Goal: Find specific fact: Find specific fact

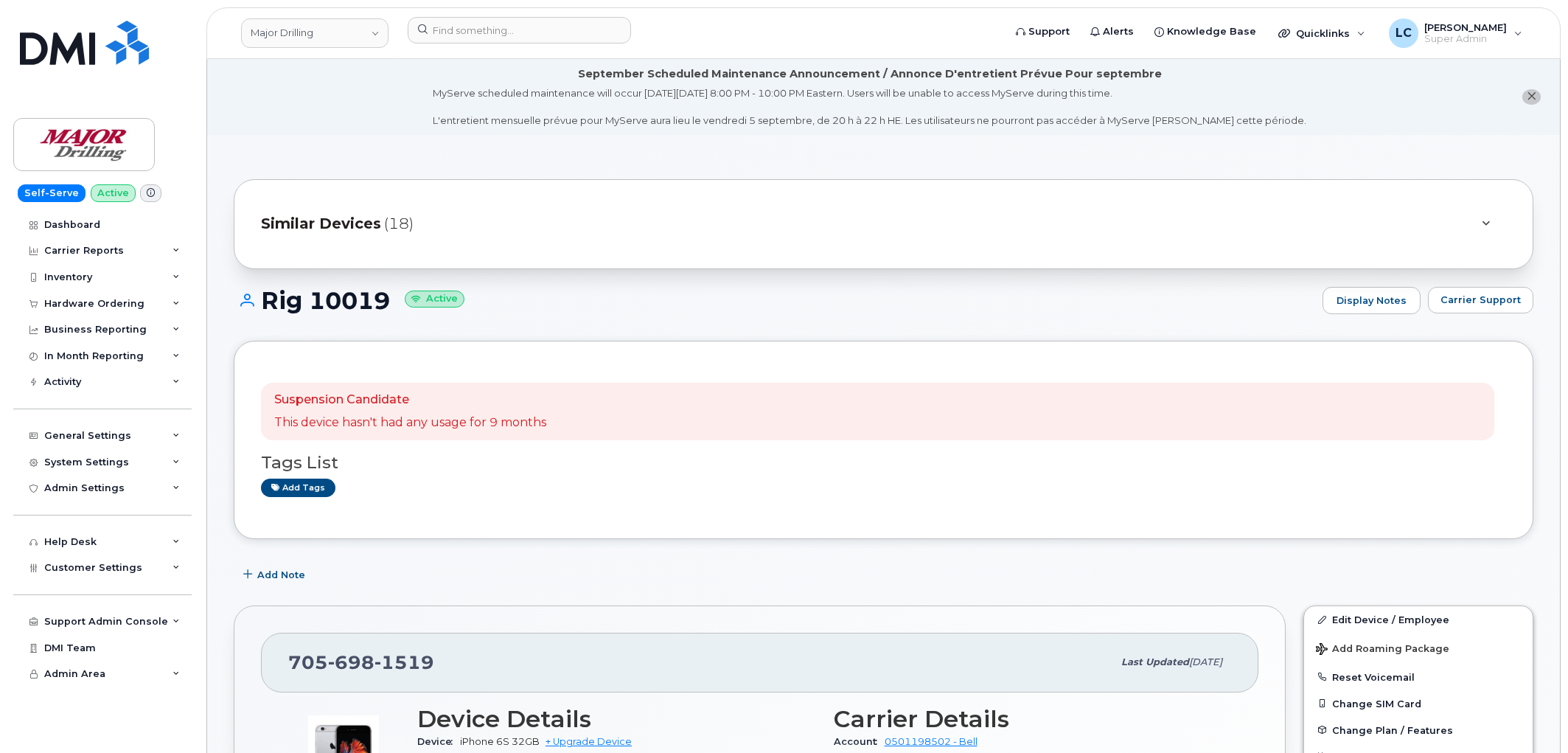
scroll to position [1147, 0]
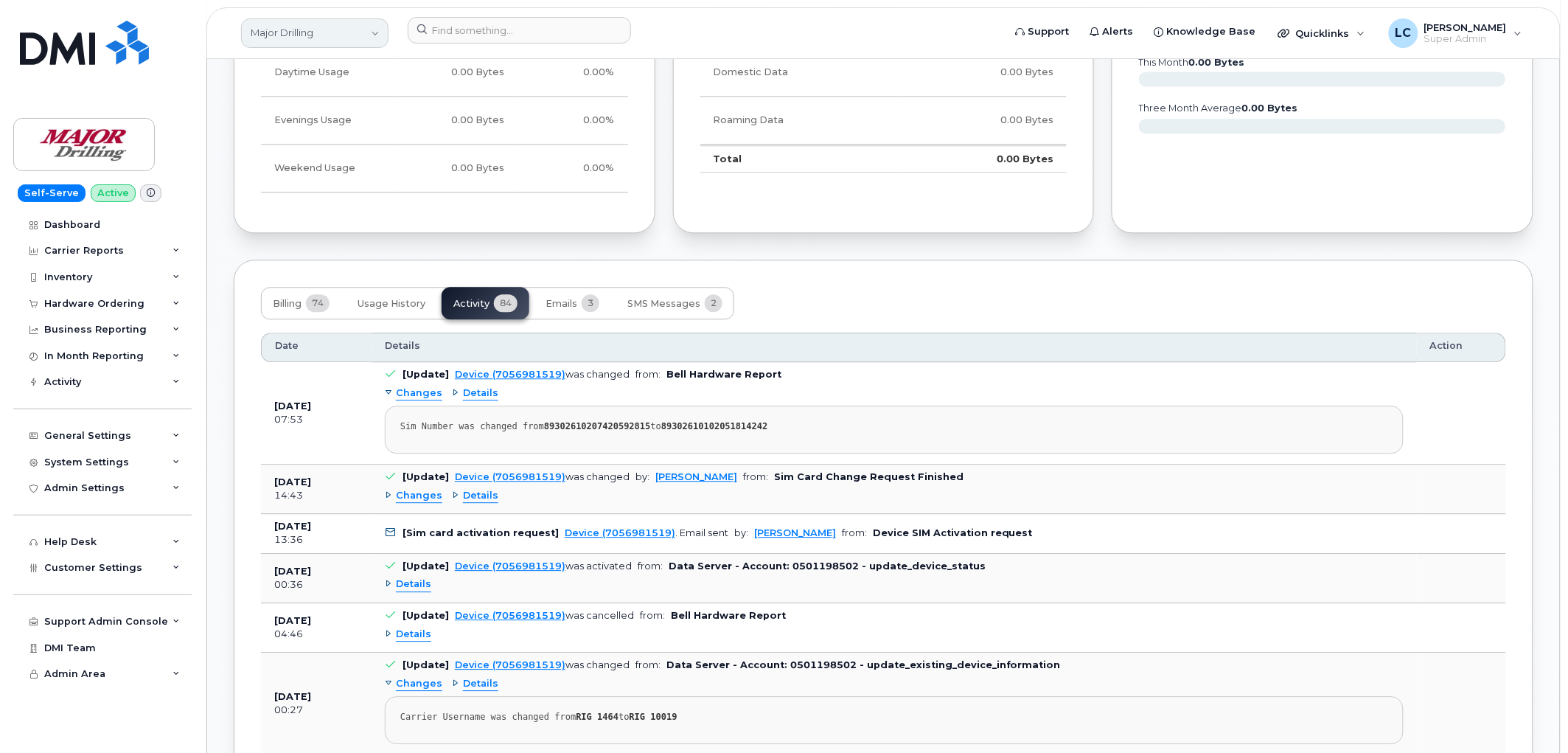
click at [324, 25] on link "Major Drilling" at bounding box center [315, 33] width 147 height 29
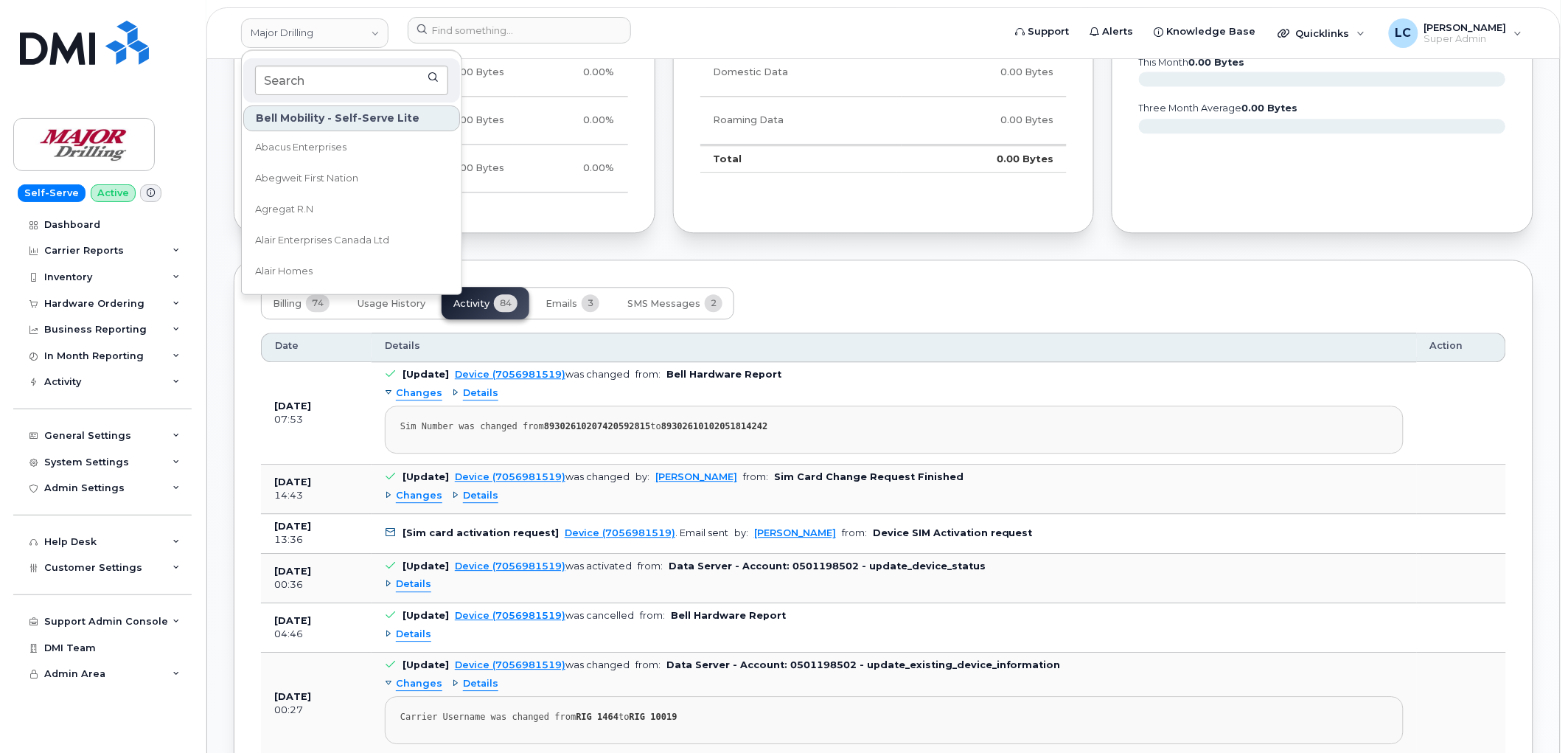
click at [317, 84] on input at bounding box center [352, 80] width 193 height 29
click at [315, 84] on input at bounding box center [352, 80] width 193 height 29
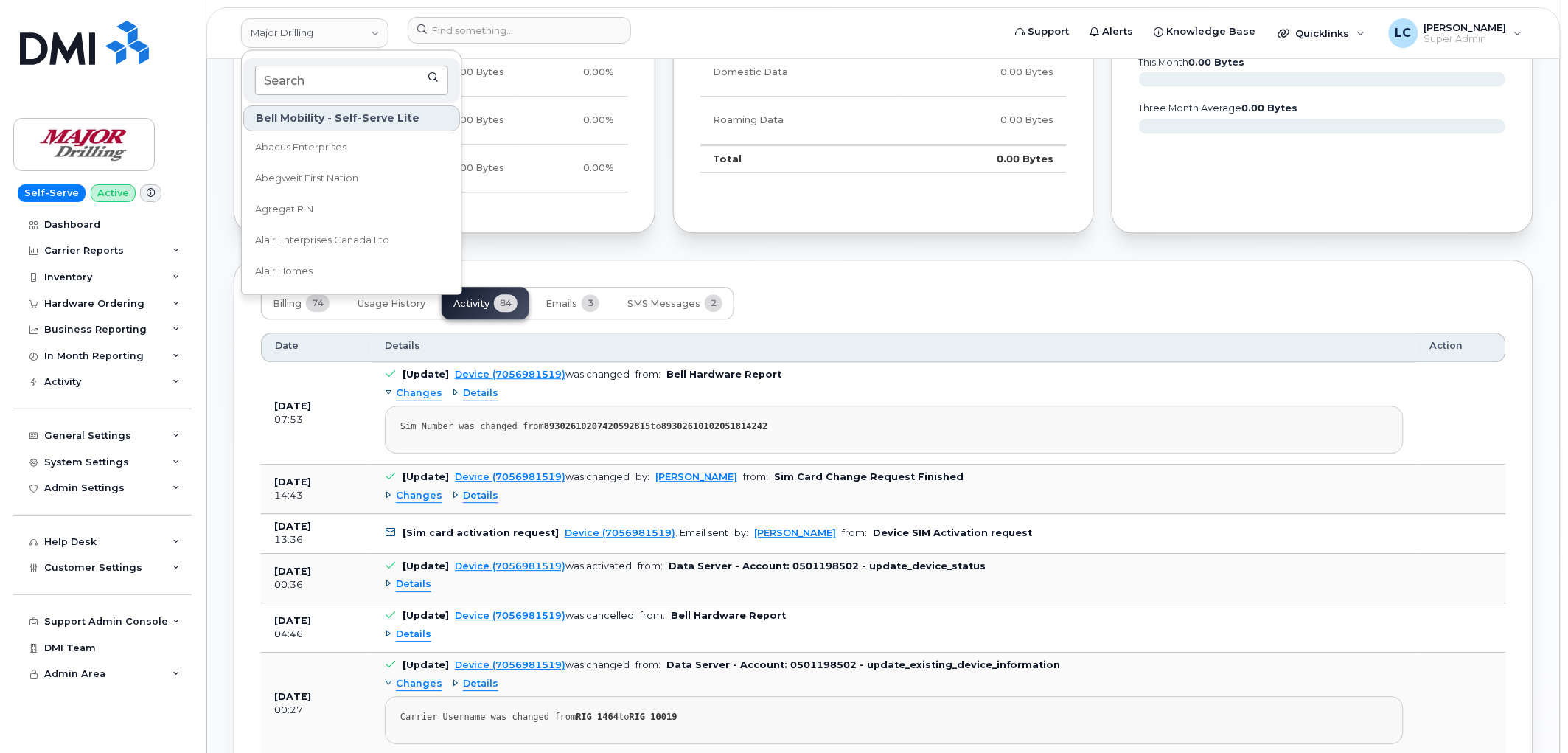
click at [315, 84] on input at bounding box center [352, 80] width 193 height 29
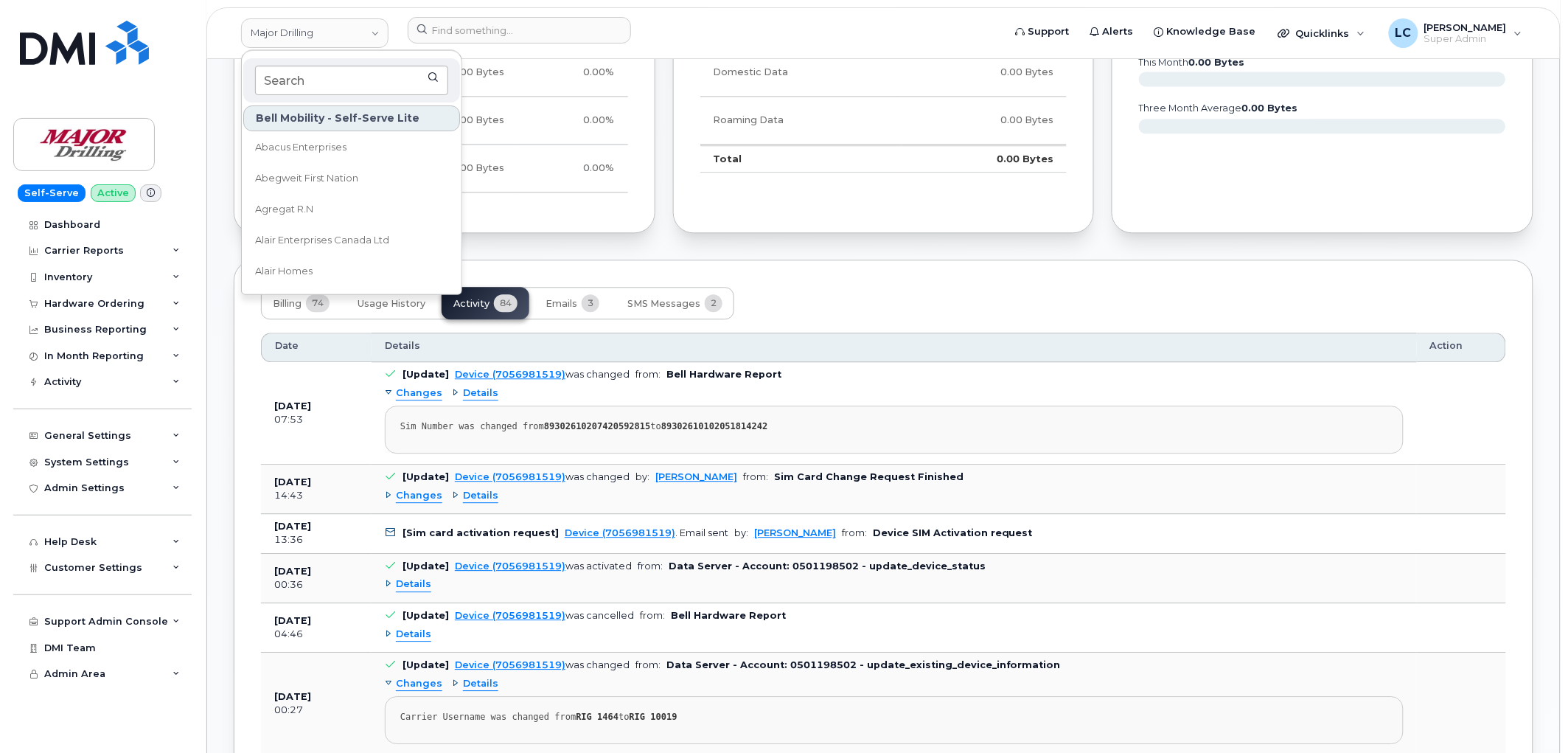
click at [315, 84] on input at bounding box center [352, 80] width 193 height 29
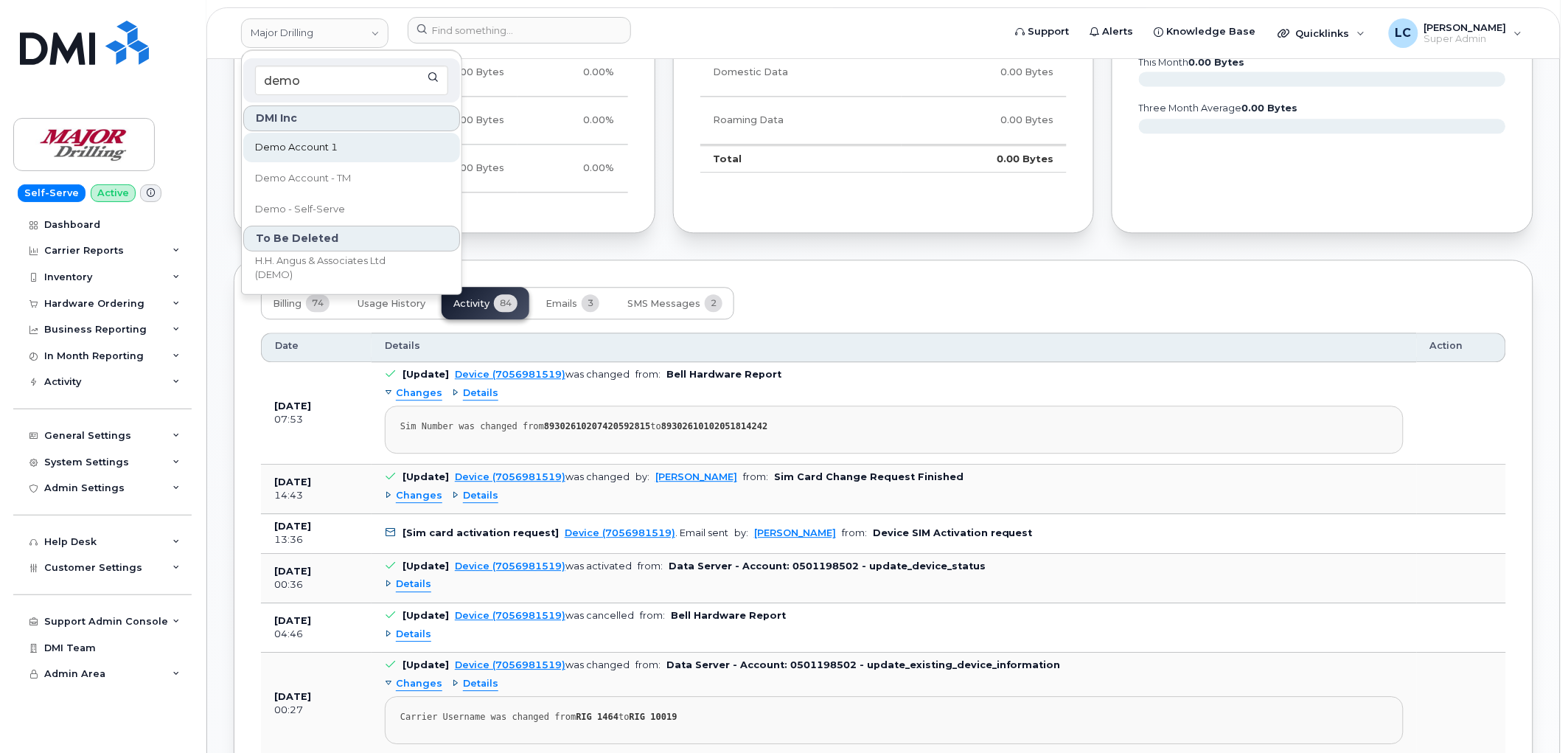
type input "demo"
click at [328, 141] on span "Demo Account 1" at bounding box center [297, 147] width 83 height 15
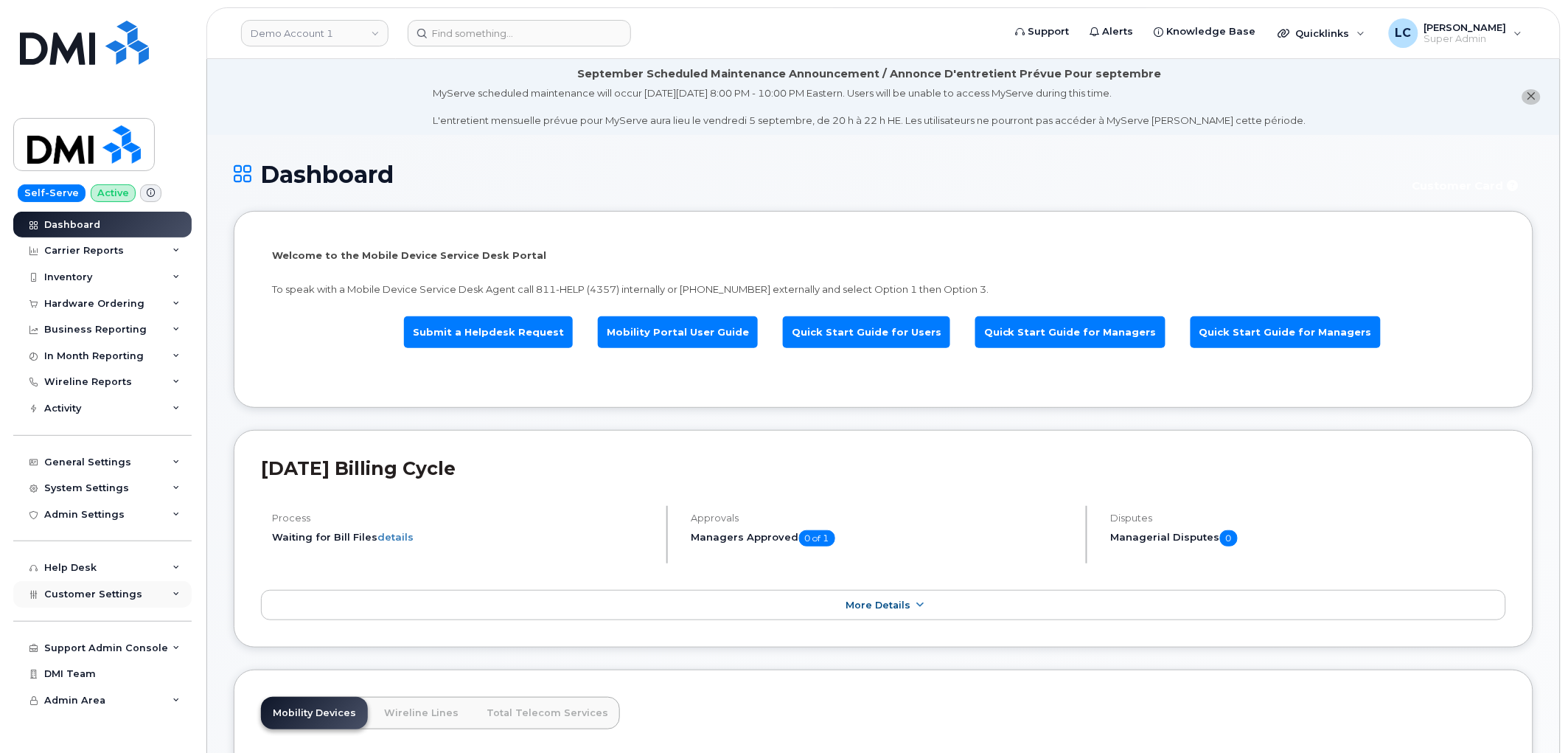
click at [125, 588] on span "Customer Settings" at bounding box center [93, 593] width 98 height 11
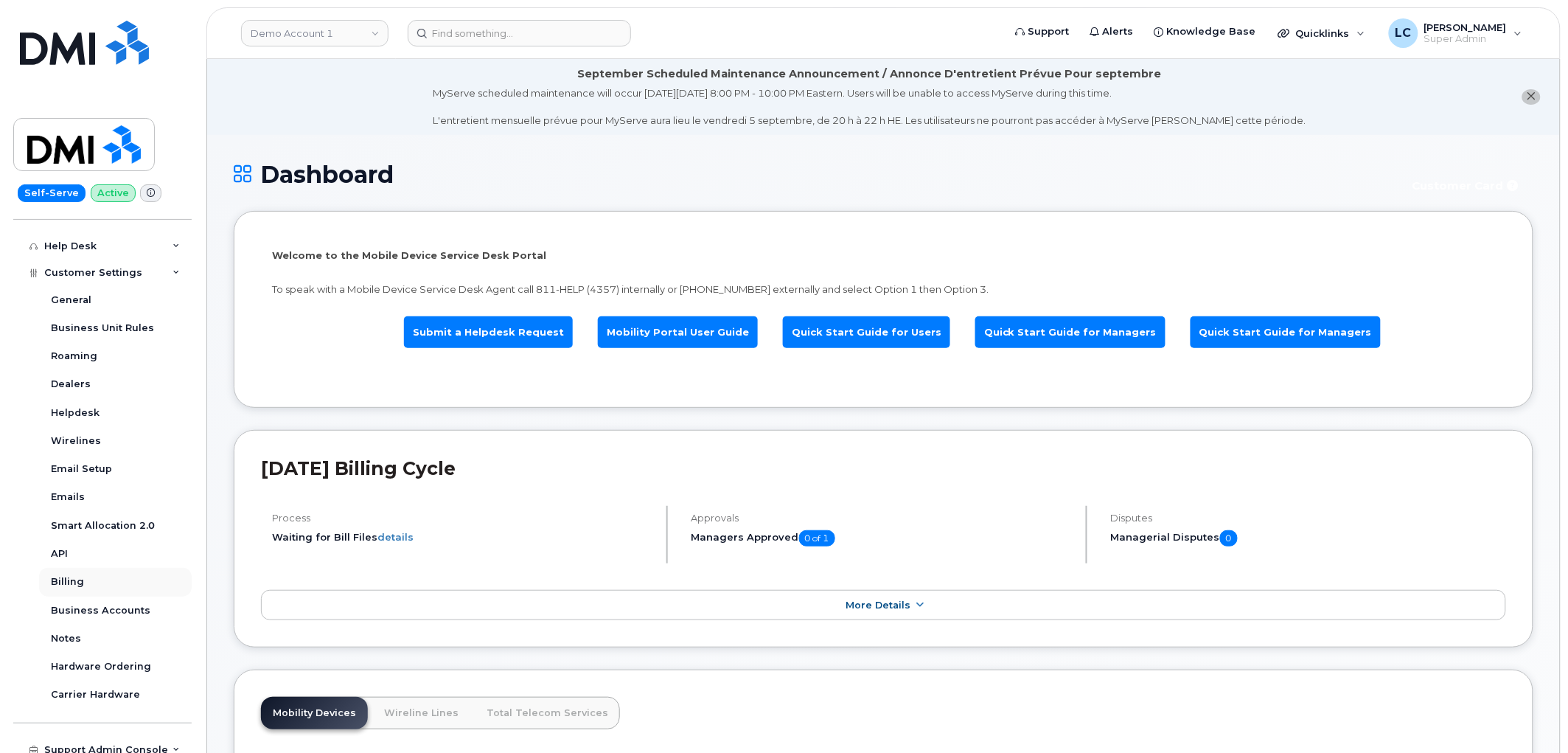
scroll to position [384, 0]
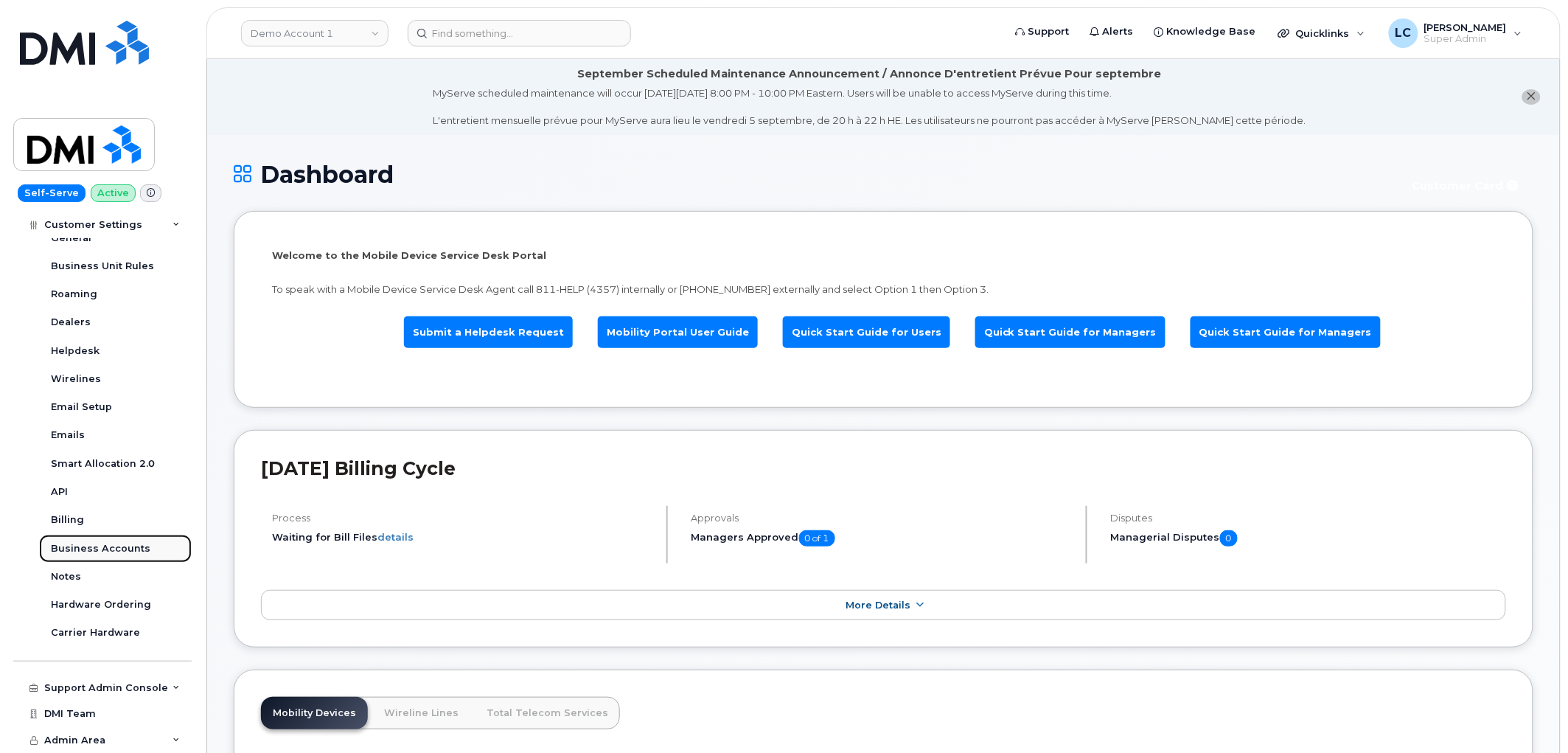
click at [131, 549] on div "Business Accounts" at bounding box center [100, 549] width 99 height 13
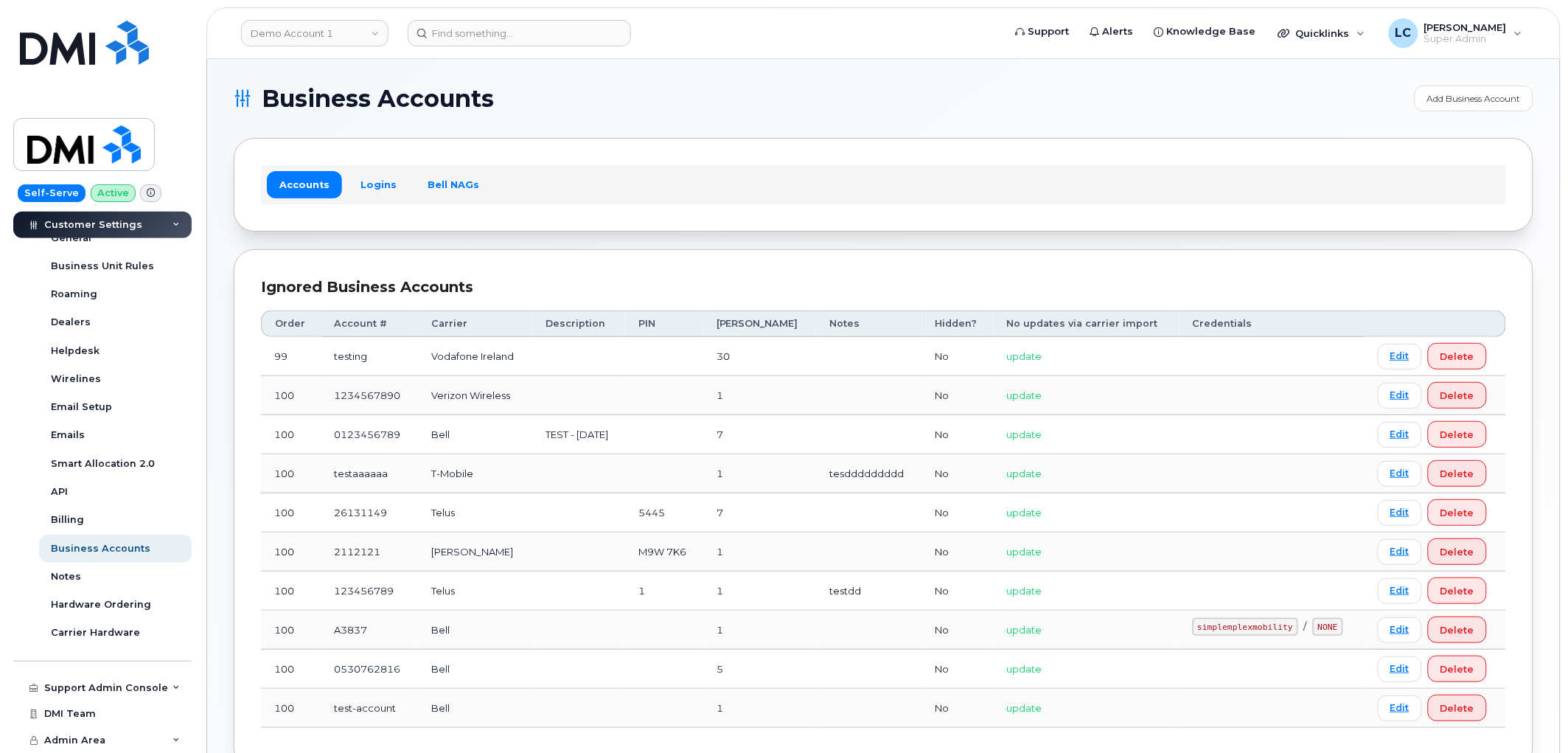
click at [652, 115] on section "Business Accounts Add Business Account Accounts Logins Bell NAGs Ignored Busine…" at bounding box center [884, 519] width 1300 height 868
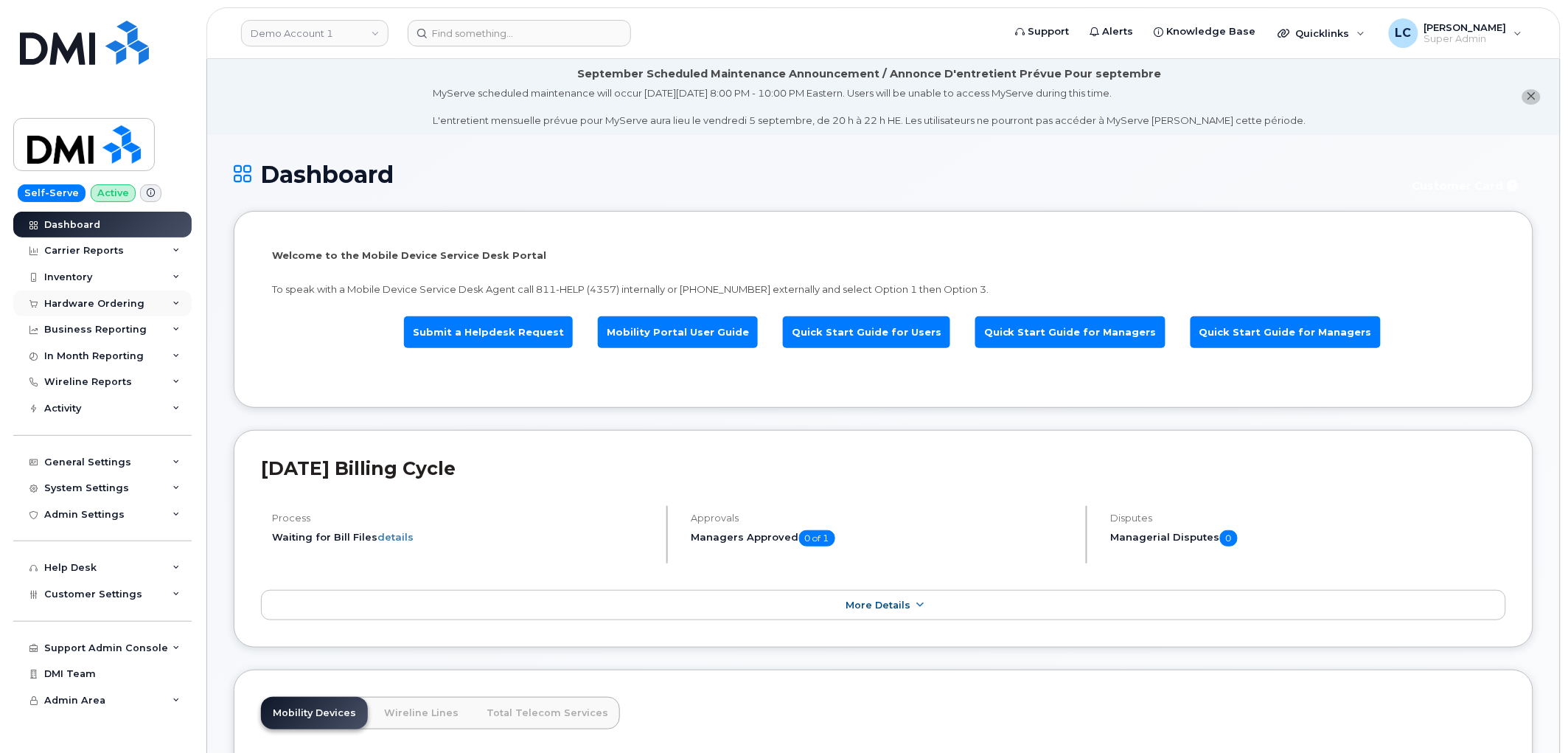
click at [141, 305] on div "Hardware Ordering" at bounding box center [102, 304] width 178 height 27
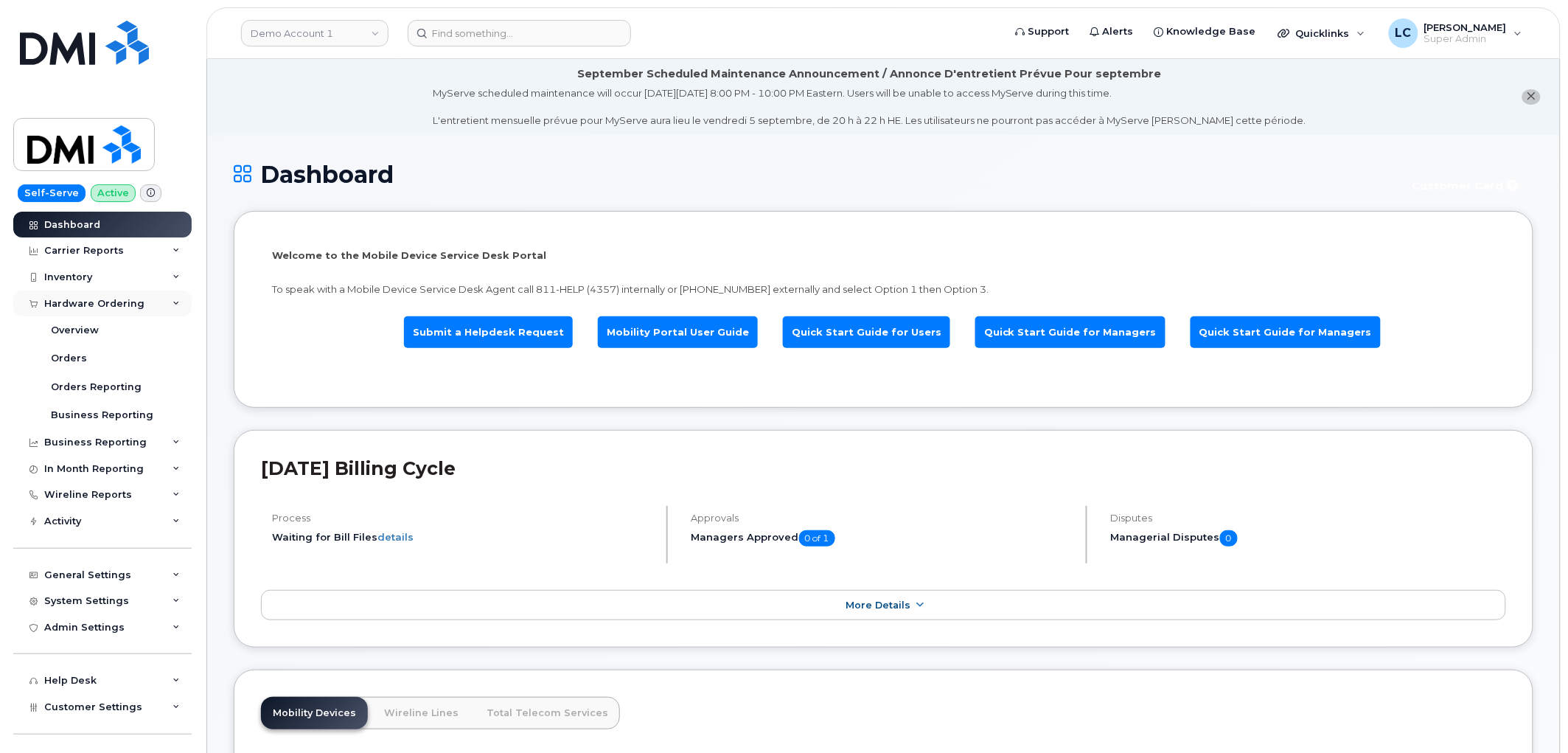
click at [141, 305] on div "Hardware Ordering" at bounding box center [102, 304] width 178 height 27
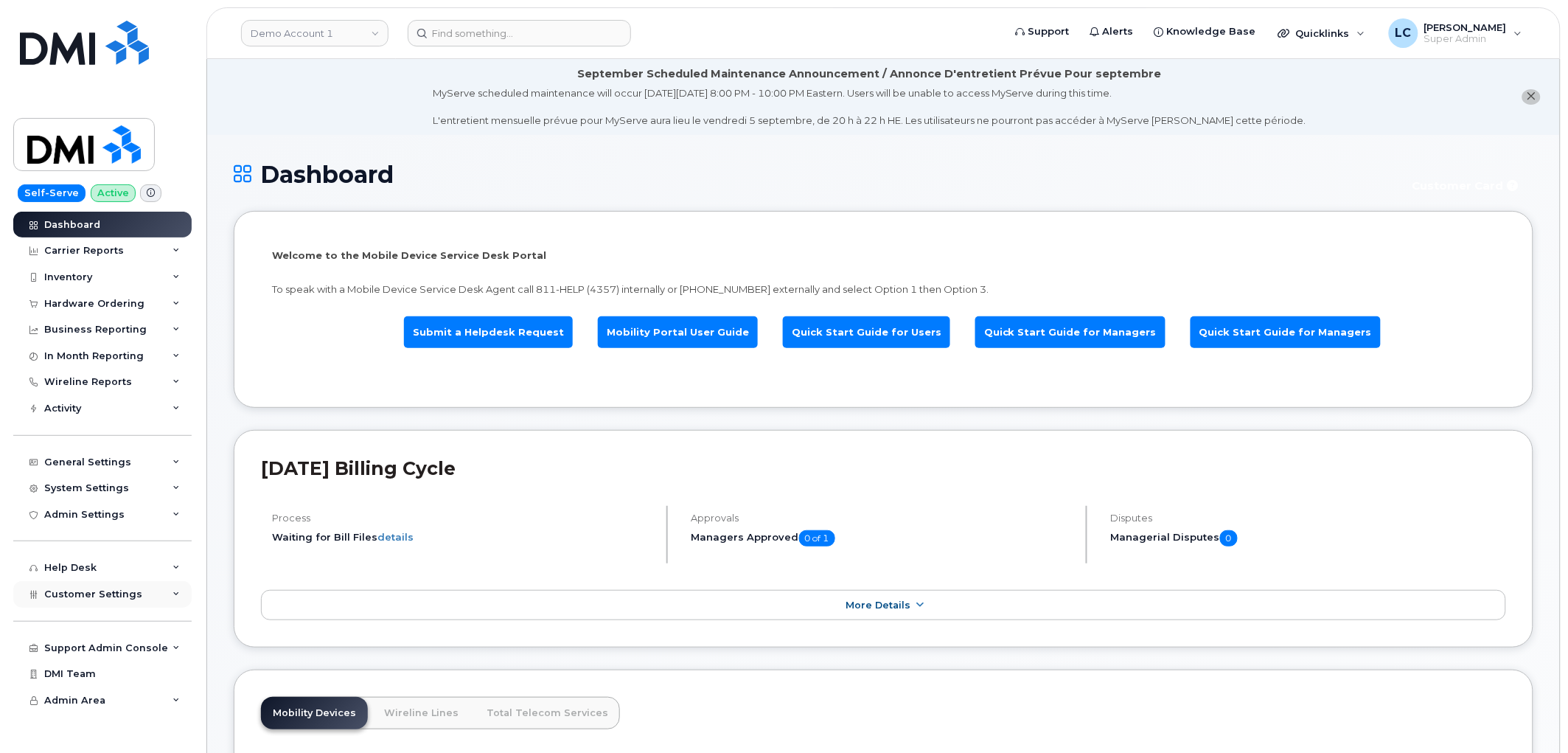
click at [105, 588] on span "Customer Settings" at bounding box center [93, 593] width 98 height 11
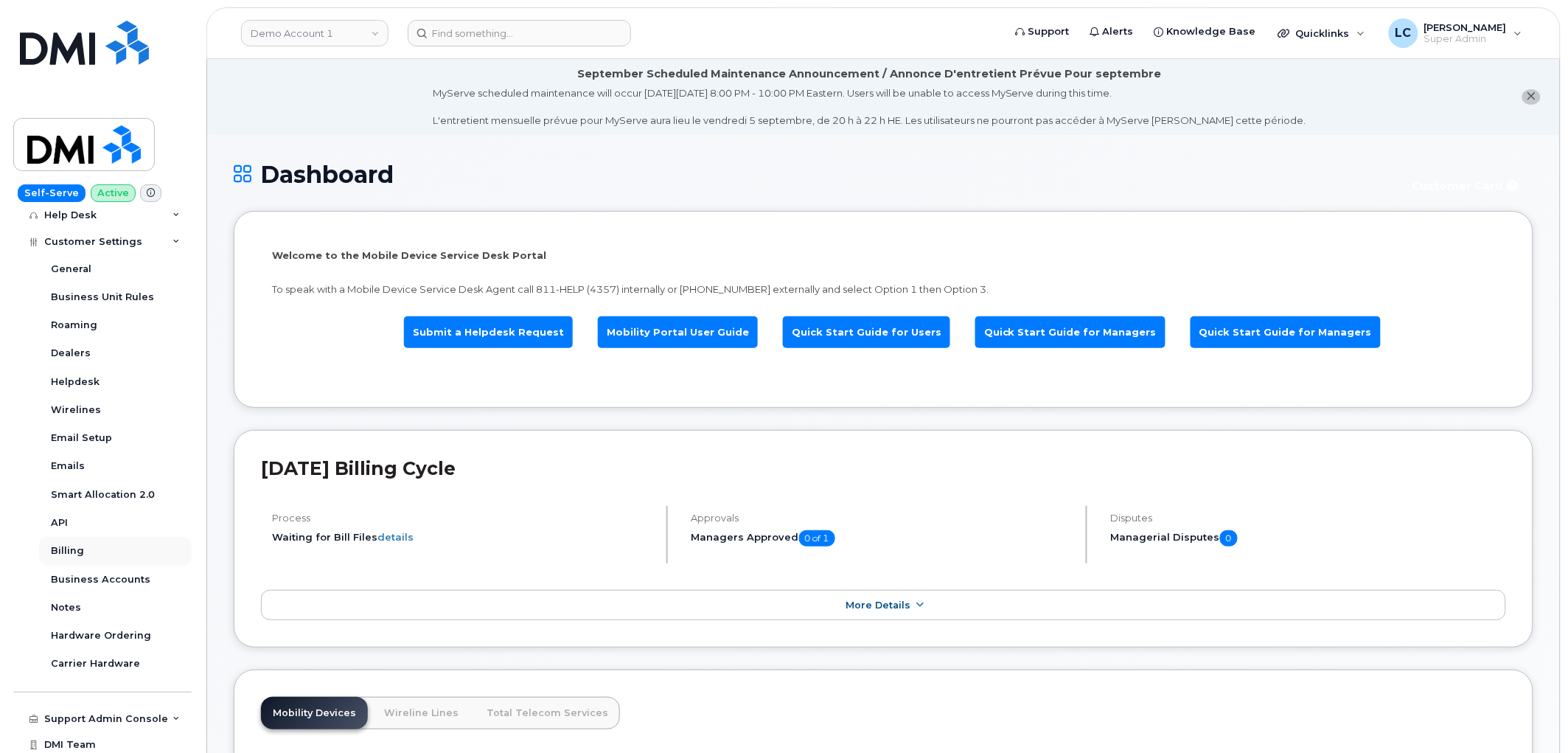
scroll to position [384, 0]
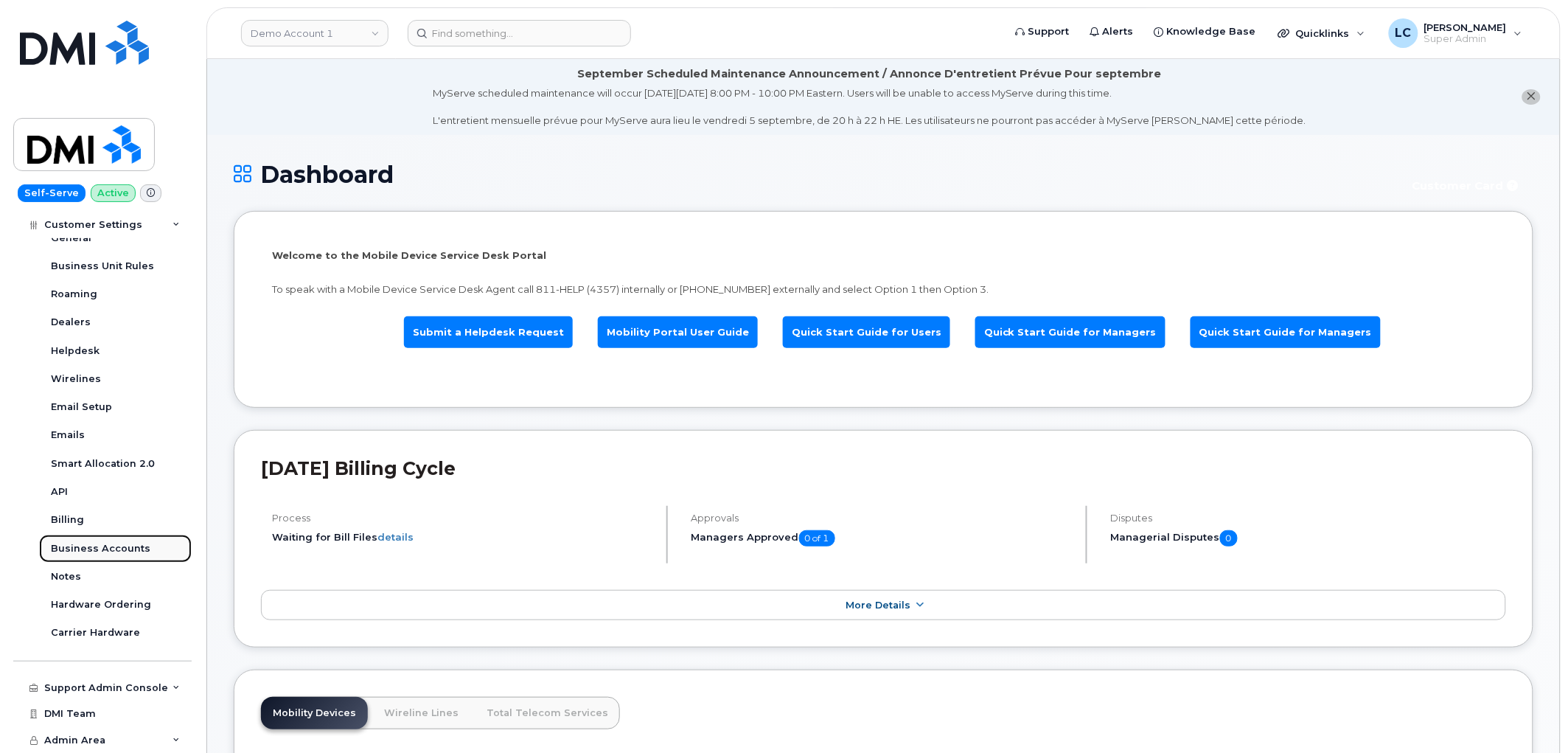
click at [128, 548] on div "Business Accounts" at bounding box center [100, 549] width 99 height 13
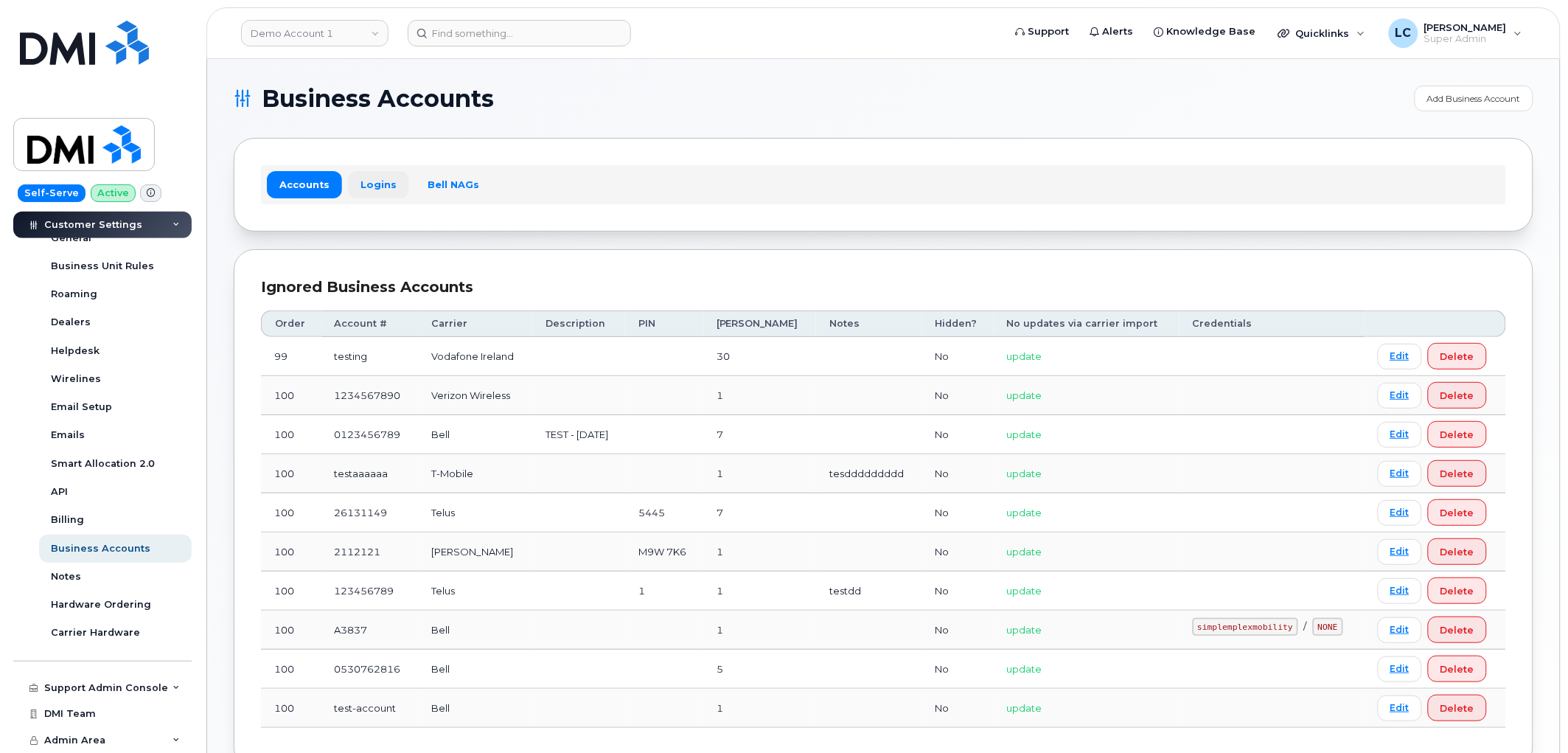
click at [374, 183] on link "Logins" at bounding box center [378, 184] width 61 height 27
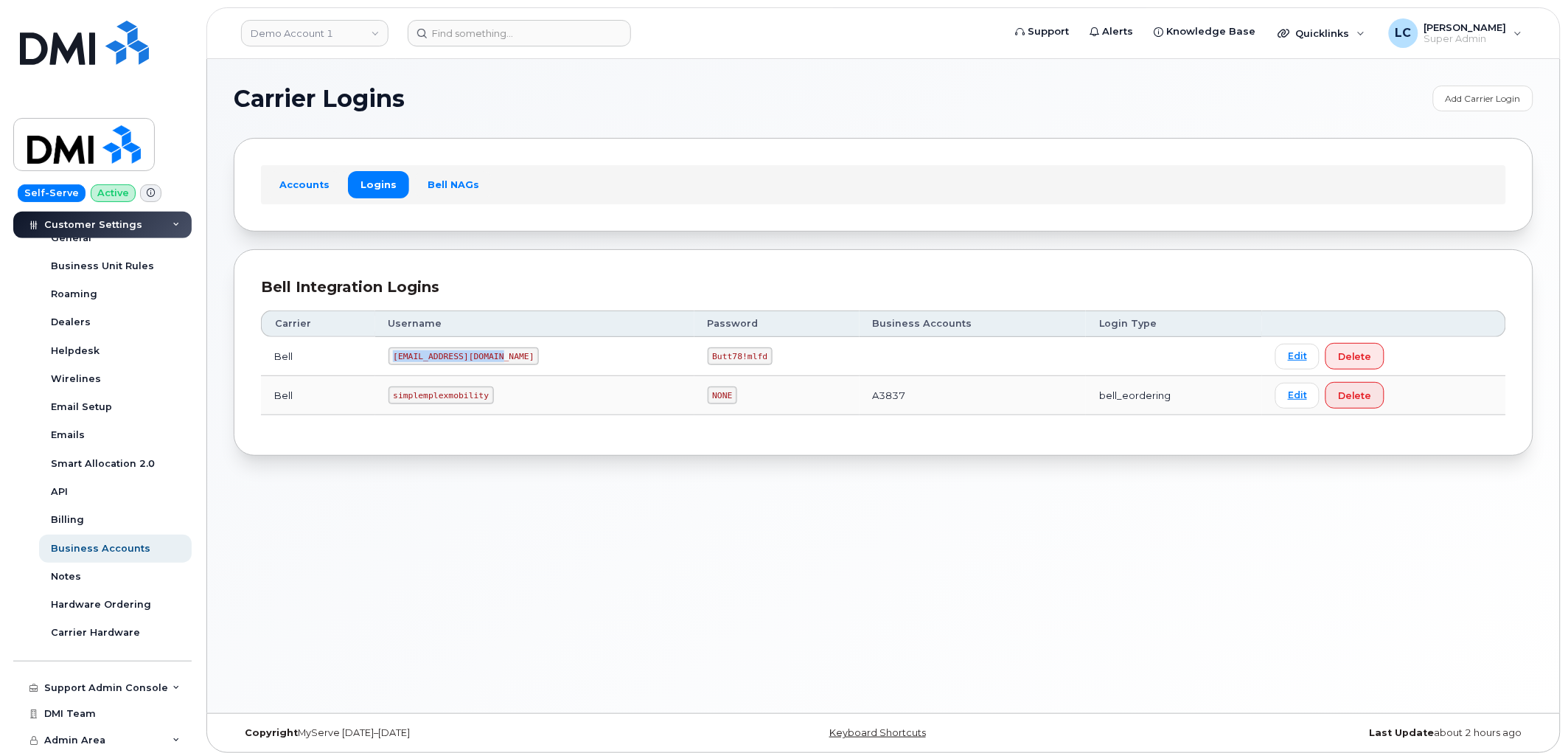
drag, startPoint x: 499, startPoint y: 355, endPoint x: 397, endPoint y: 355, distance: 102.0
click at [397, 355] on code "[EMAIL_ADDRESS][DOMAIN_NAME]" at bounding box center [464, 356] width 151 height 18
copy code "[EMAIL_ADDRESS][DOMAIN_NAME]"
drag, startPoint x: 669, startPoint y: 357, endPoint x: 725, endPoint y: 355, distance: 56.0
click at [725, 355] on td "Butt78!mlfd" at bounding box center [778, 356] width 166 height 39
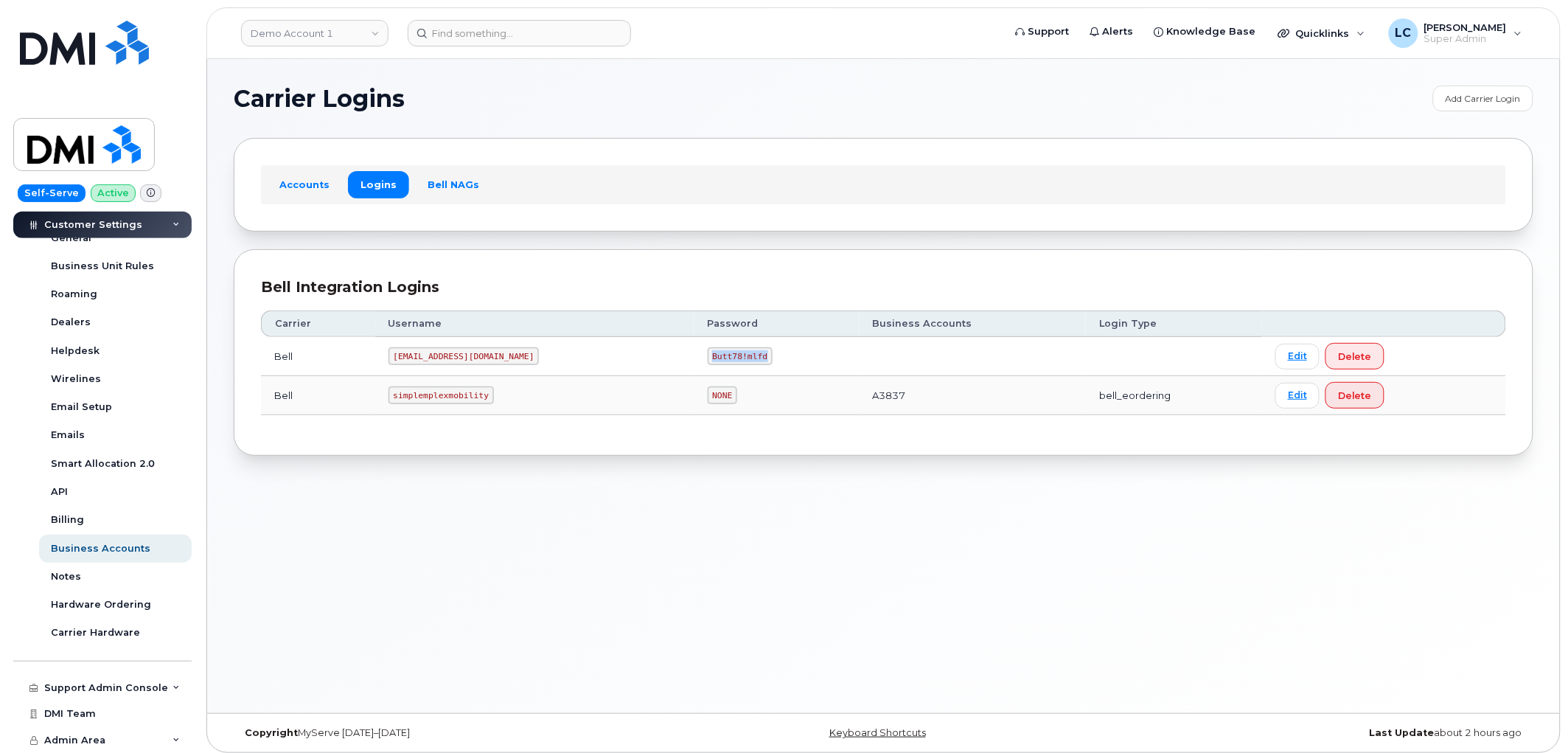
copy code "Butt78!mlfd"
click at [912, 120] on section "Carrier Logins Add Carrier Login Accounts Logins Bell NAGs Bell Integration Log…" at bounding box center [884, 270] width 1300 height 370
click at [1209, 64] on div "Carrier Logins Add Carrier Login Accounts Logins Bell NAGs Bell Integration Log…" at bounding box center [883, 386] width 1352 height 654
click at [564, 74] on div "Carrier Logins Add Carrier Login Accounts Logins Bell NAGs Bell Integration Log…" at bounding box center [883, 386] width 1352 height 654
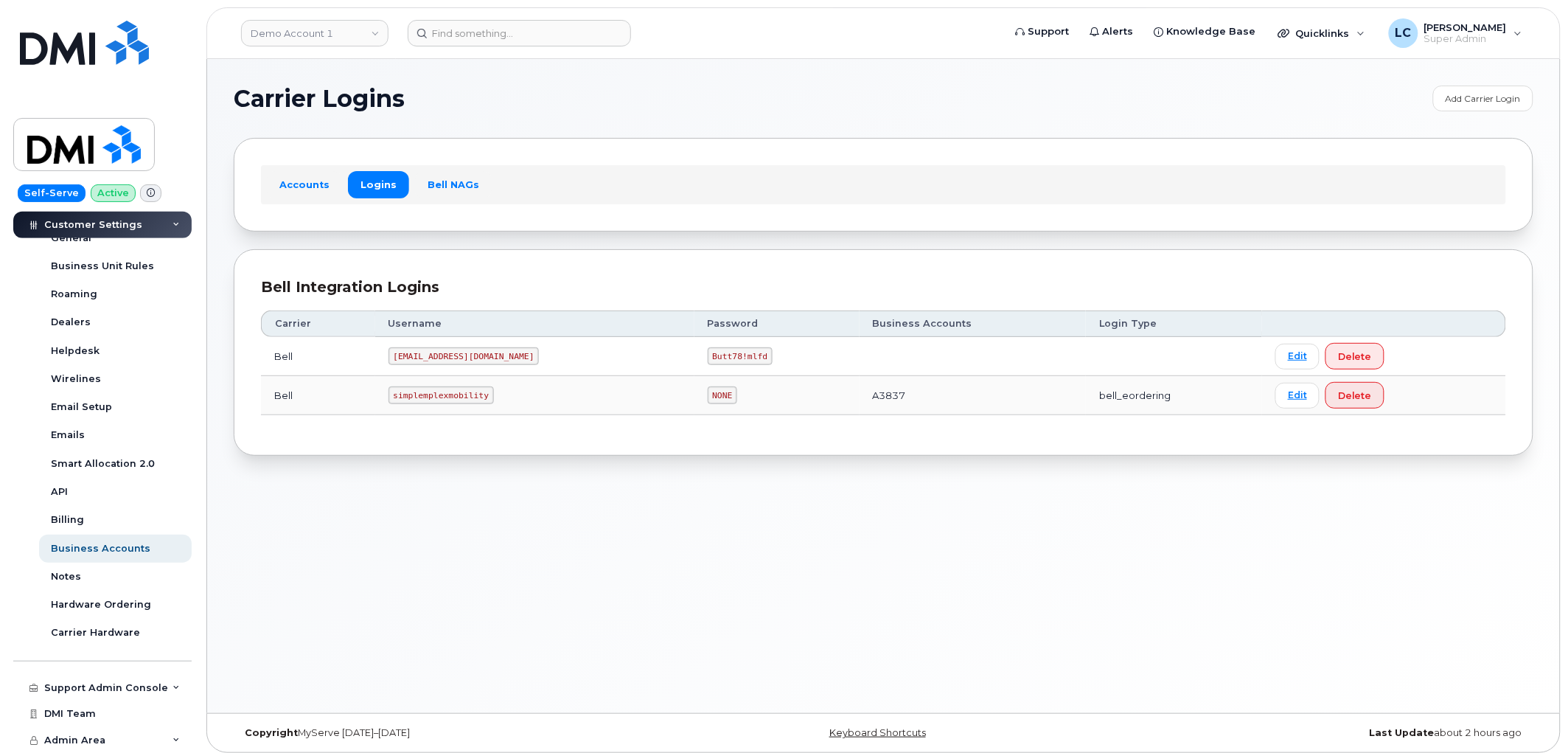
click at [564, 74] on div "Carrier Logins Add Carrier Login Accounts Logins Bell NAGs Bell Integration Log…" at bounding box center [883, 386] width 1352 height 654
click at [977, 60] on div "Carrier Logins Add Carrier Login Accounts Logins Bell NAGs Bell Integration Log…" at bounding box center [883, 386] width 1352 height 654
